Goal: Navigation & Orientation: Find specific page/section

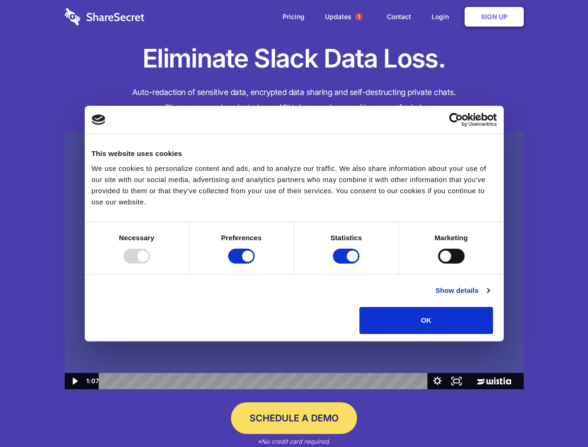
click at [294, 224] on img at bounding box center [294, 260] width 459 height 259
click at [150, 264] on div at bounding box center [136, 256] width 27 height 15
click at [255, 264] on input "Preferences" at bounding box center [241, 256] width 27 height 15
checkbox input "false"
click at [348, 264] on input "Statistics" at bounding box center [346, 256] width 27 height 15
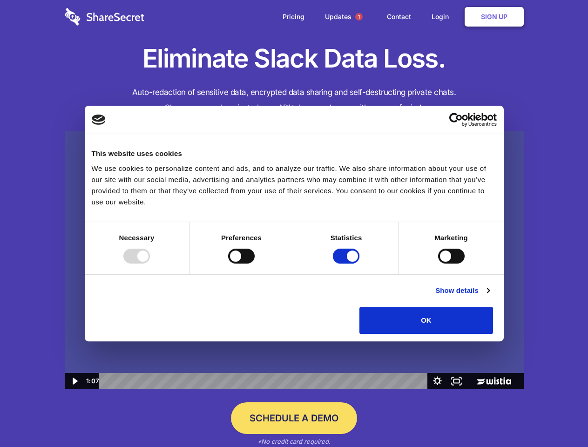
checkbox input "false"
click at [438, 264] on input "Marketing" at bounding box center [451, 256] width 27 height 15
checkbox input "true"
click at [490, 296] on link "Show details" at bounding box center [463, 290] width 54 height 11
click at [0, 0] on li "Necessary 7 Necessary cookies help make a website usable by enabling basic func…" at bounding box center [0, 0] width 0 height 0
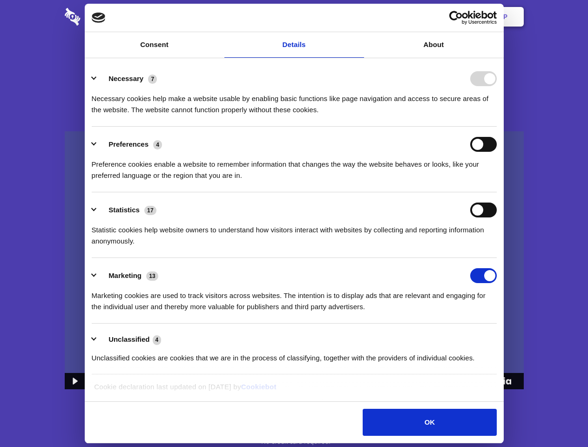
click at [359, 17] on span "1" at bounding box center [358, 16] width 7 height 7
click at [294, 218] on div "Statistics 17" at bounding box center [294, 210] width 405 height 15
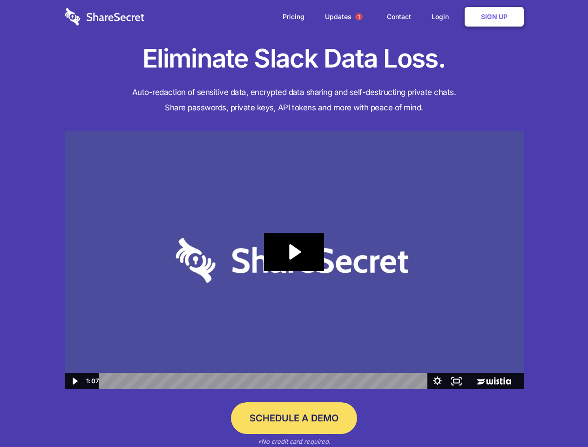
click at [294, 260] on icon "Play Video: Sharesecret Slack Extension" at bounding box center [294, 252] width 60 height 38
